Goal: Information Seeking & Learning: Find specific page/section

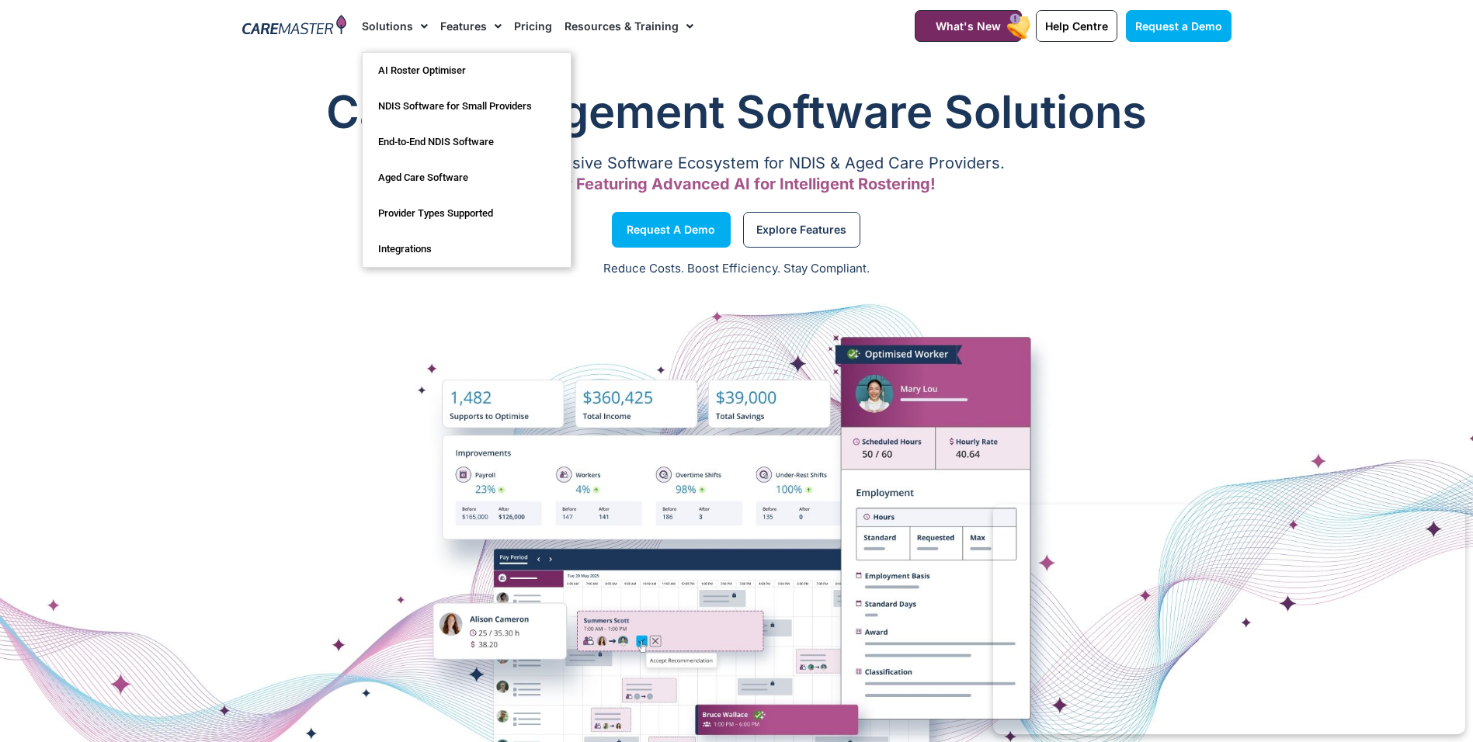
click at [408, 24] on link "Solutions" at bounding box center [395, 26] width 66 height 52
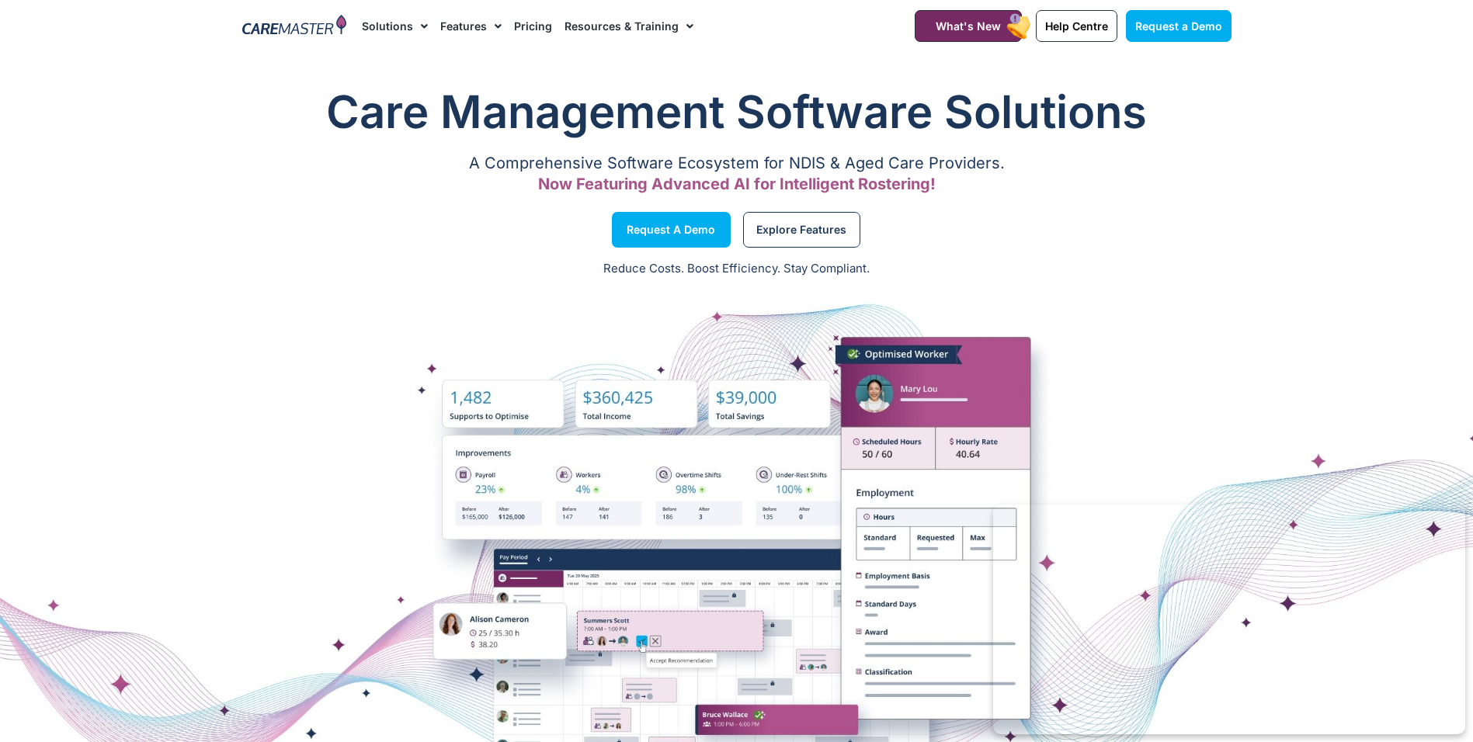
click at [408, 24] on link "Solutions" at bounding box center [395, 26] width 66 height 52
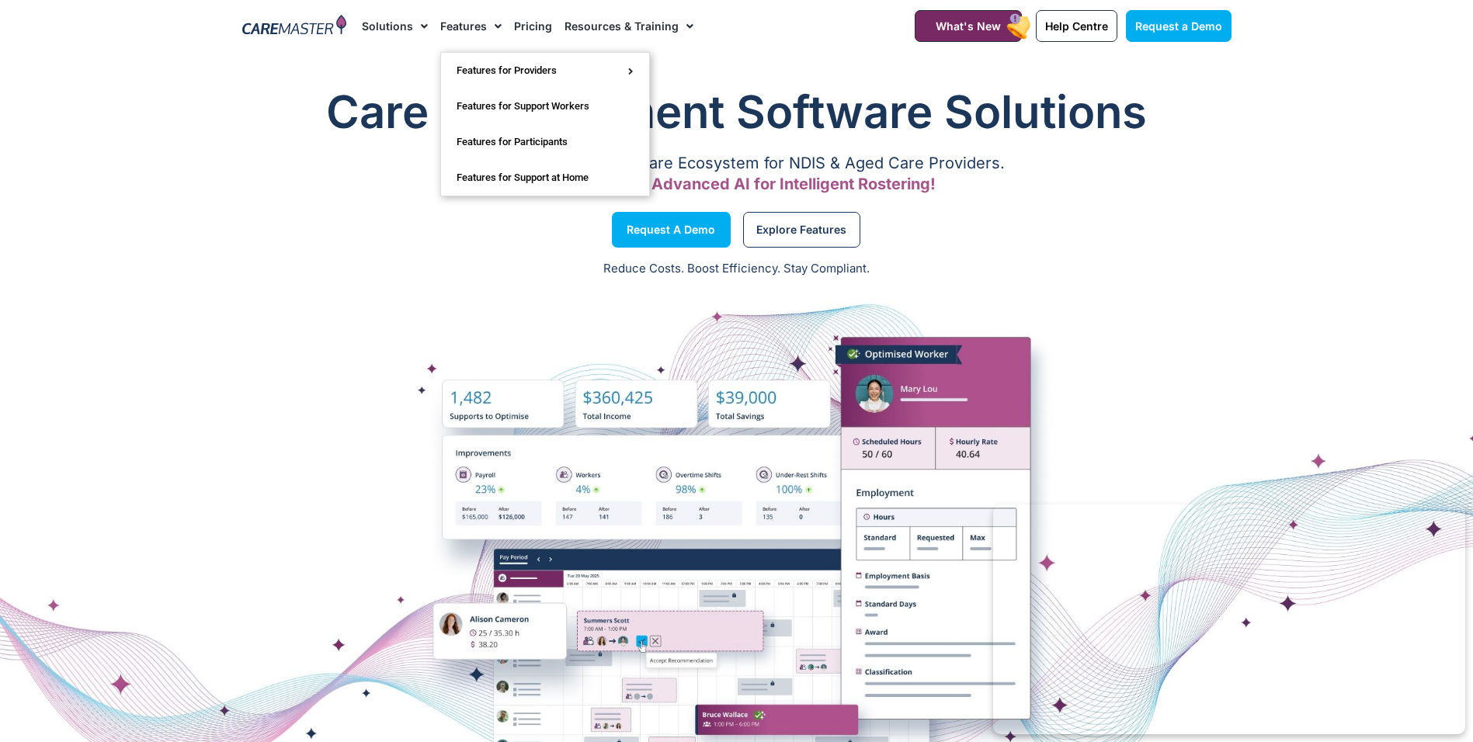
click at [489, 23] on span "Menu" at bounding box center [494, 26] width 15 height 26
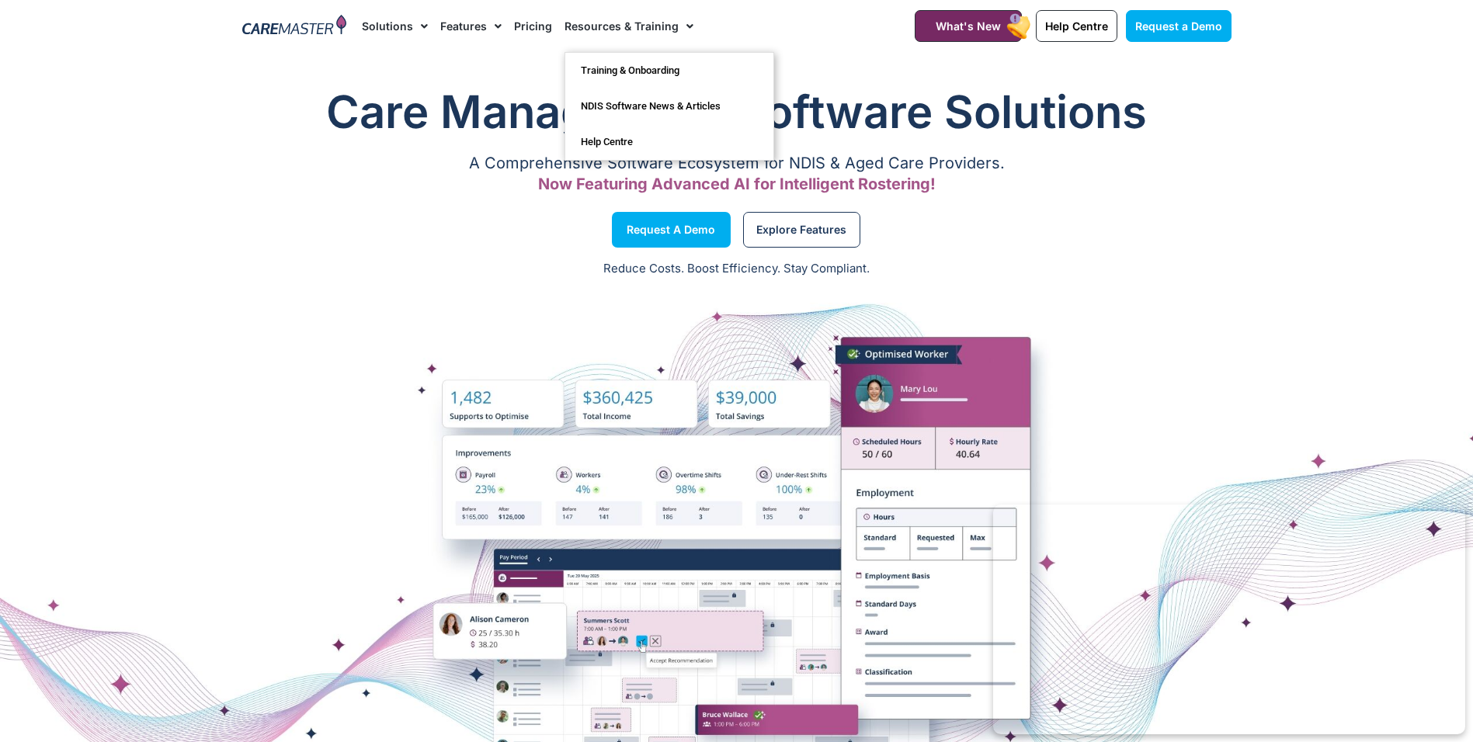
click at [679, 25] on span "Menu" at bounding box center [686, 26] width 15 height 26
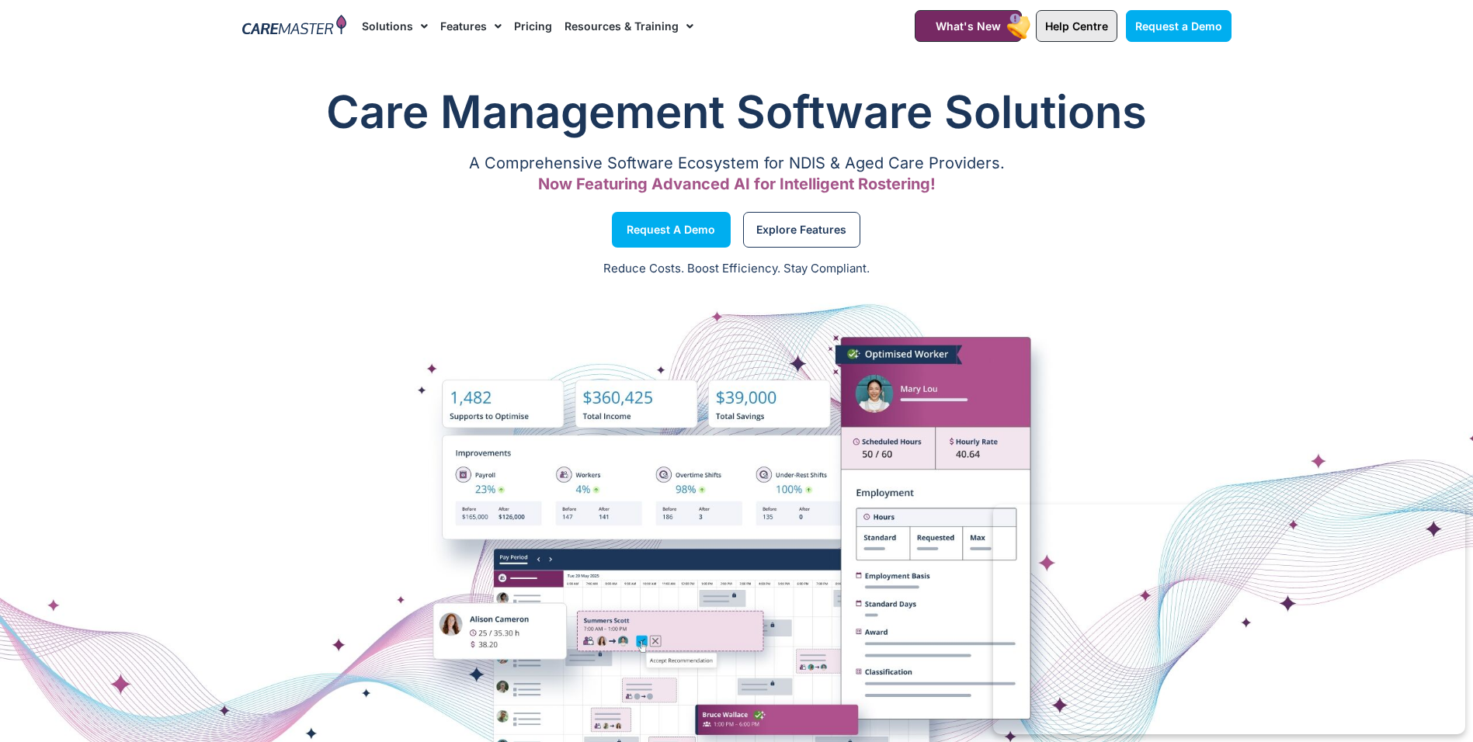
click at [1082, 30] on span "Help Centre" at bounding box center [1076, 25] width 63 height 13
